Goal: Information Seeking & Learning: Learn about a topic

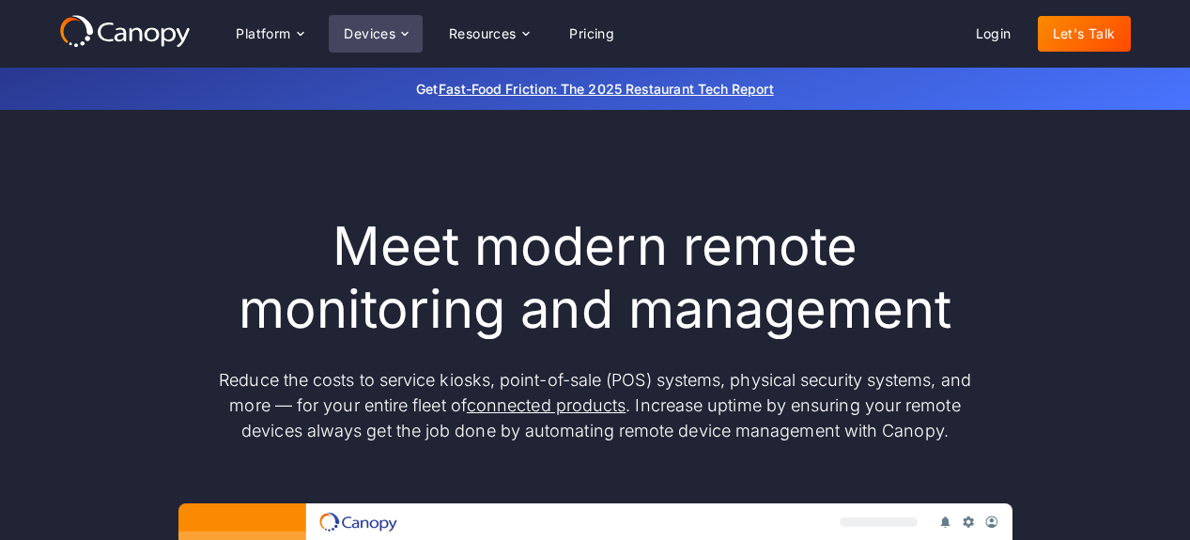
click at [389, 42] on div "Devices" at bounding box center [376, 34] width 94 height 38
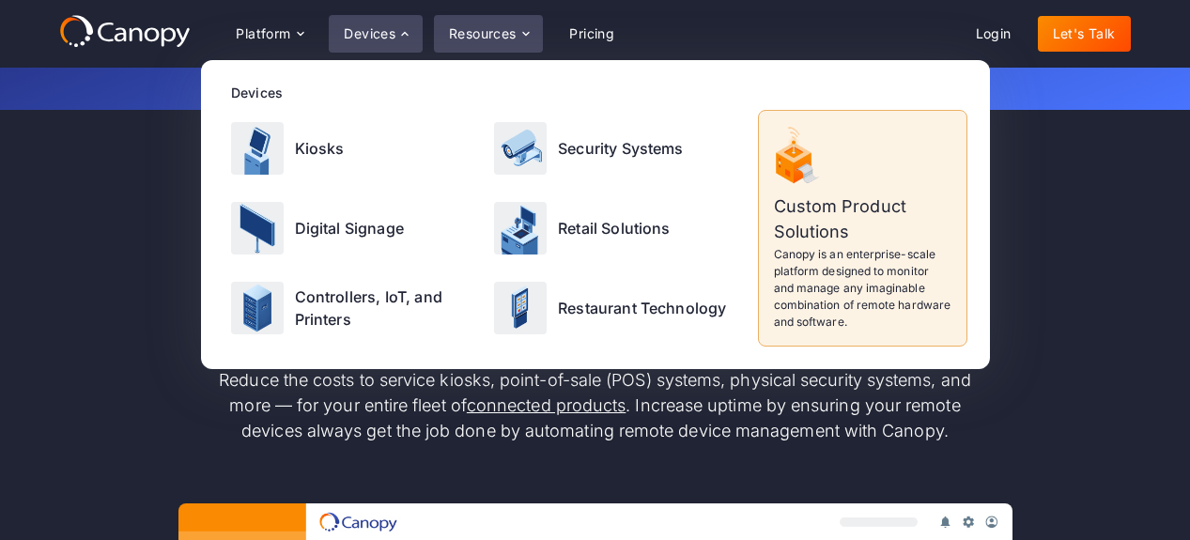
click at [488, 32] on div "Resources" at bounding box center [483, 33] width 68 height 13
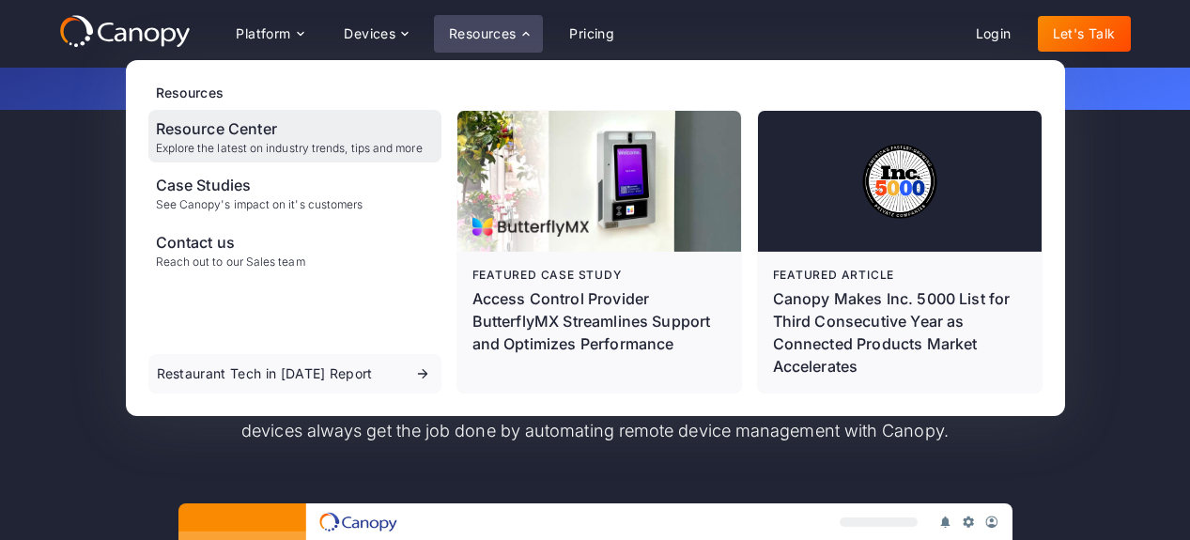
click at [228, 142] on div "Explore the latest on industry trends, tips and more" at bounding box center [289, 148] width 267 height 13
